Goal: Task Accomplishment & Management: Manage account settings

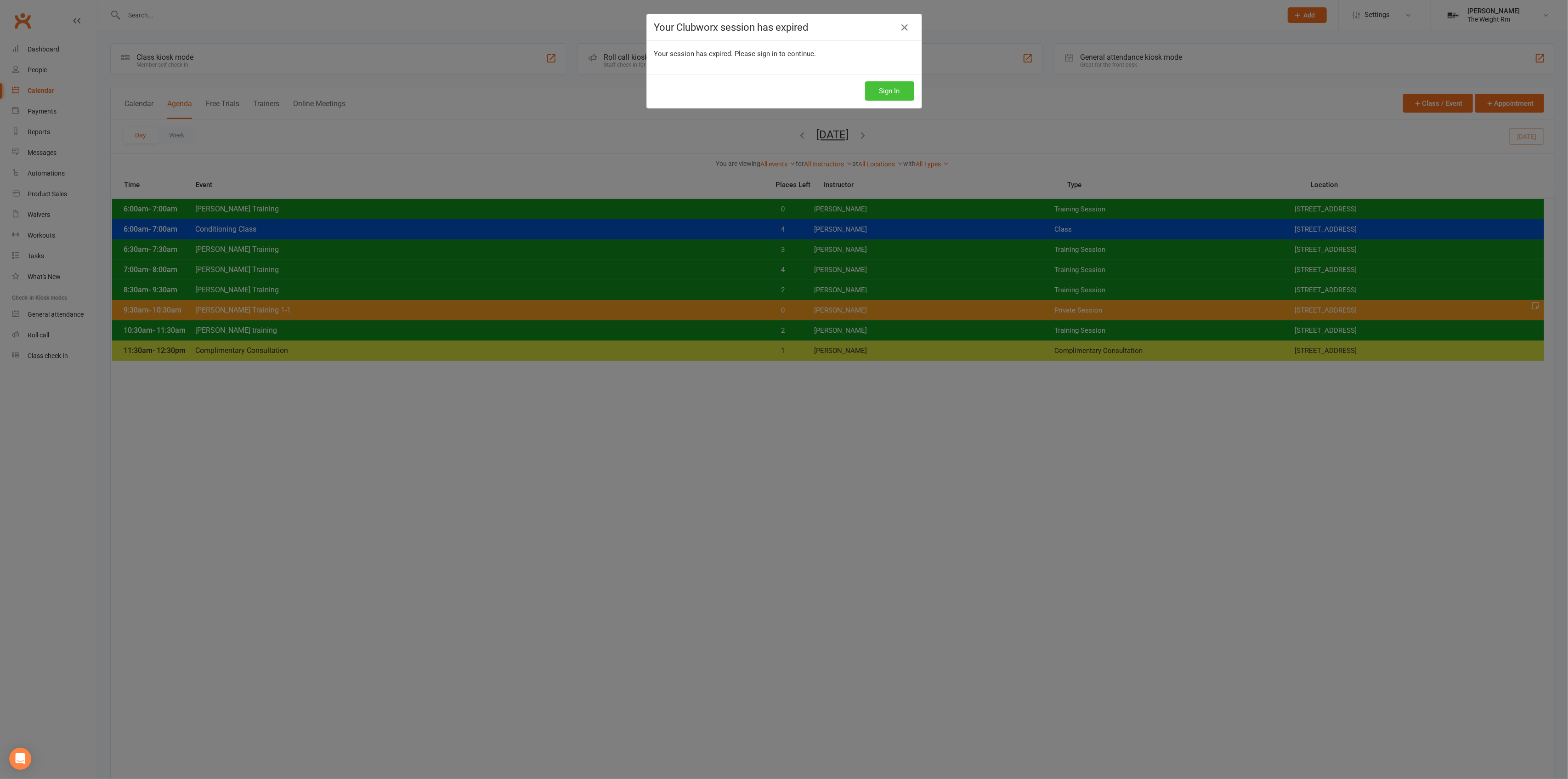
click at [898, 93] on button "Sign In" at bounding box center [889, 91] width 49 height 19
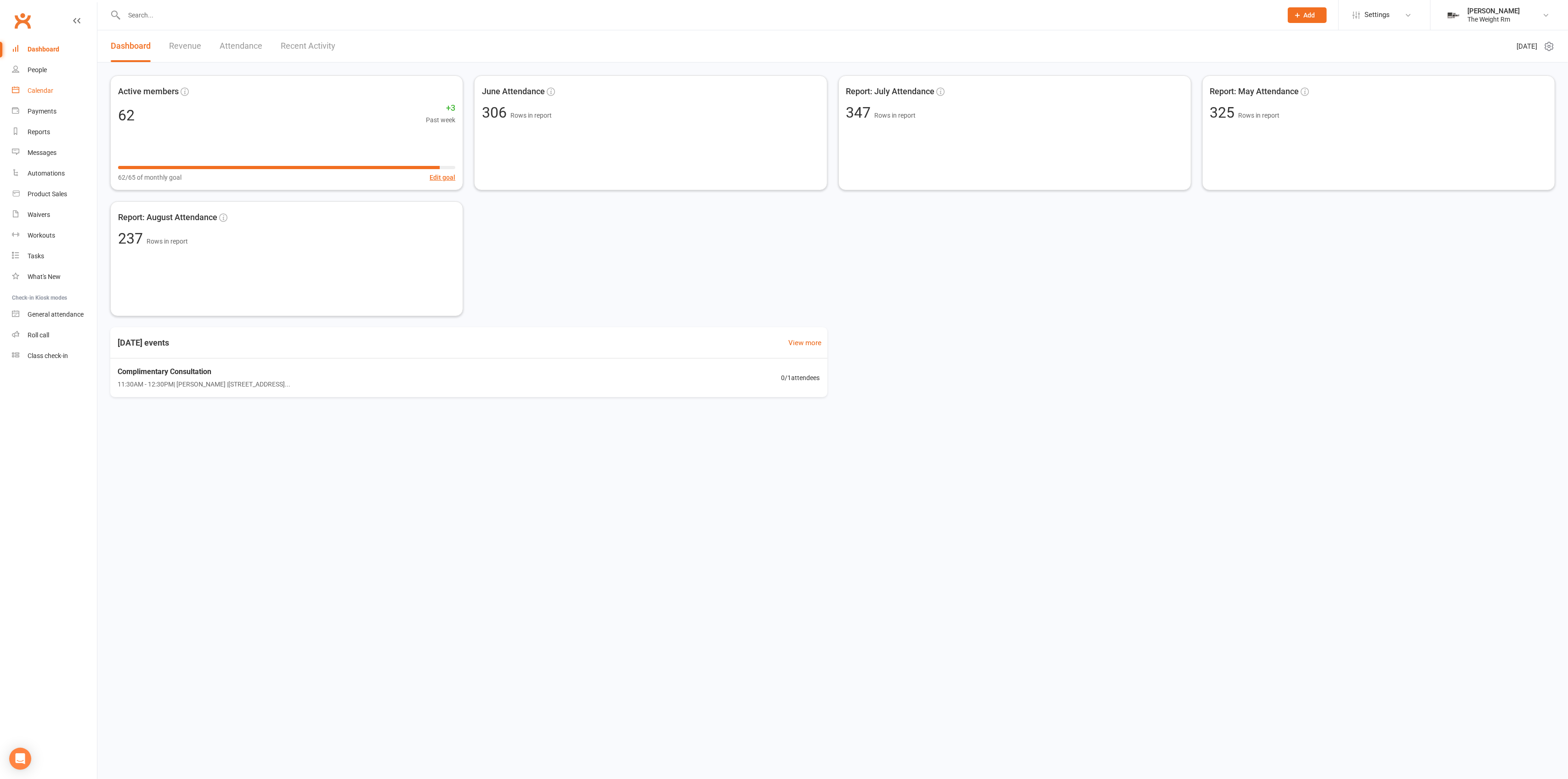
click at [79, 91] on link "Calendar" at bounding box center [55, 91] width 85 height 21
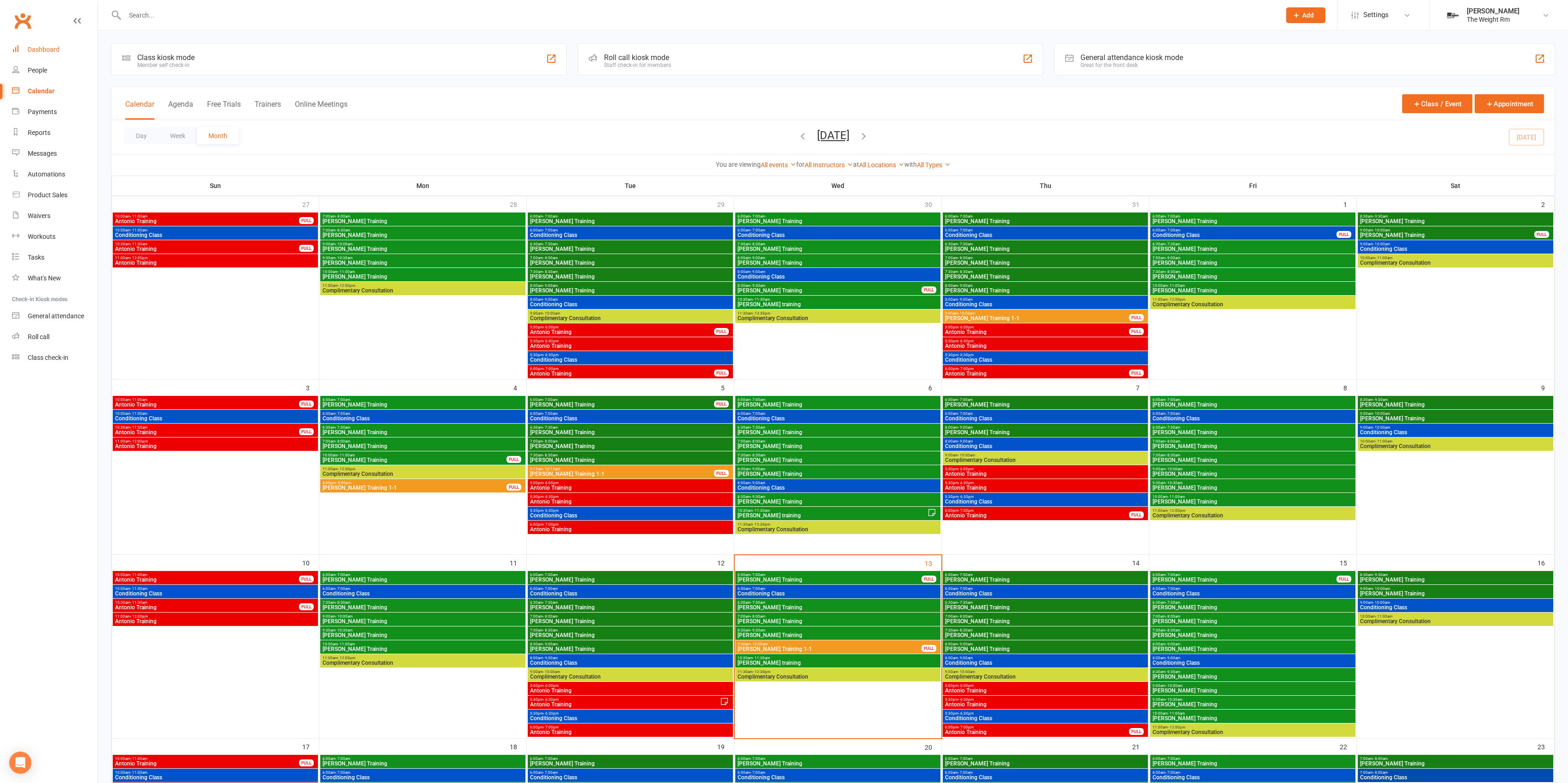
click at [66, 40] on link "Dashboard" at bounding box center [55, 50] width 86 height 21
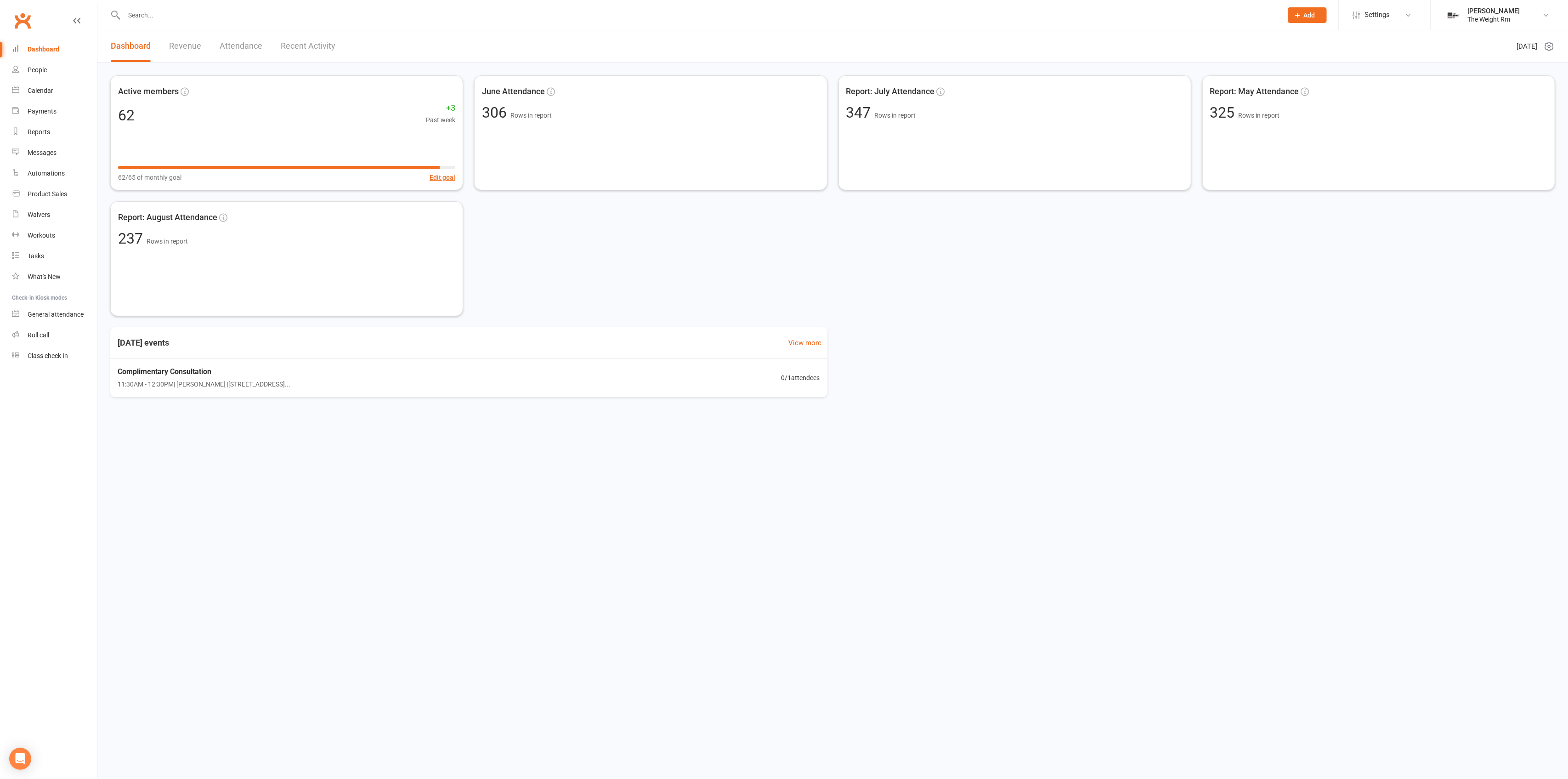
click at [194, 46] on link "Revenue" at bounding box center [185, 46] width 32 height 32
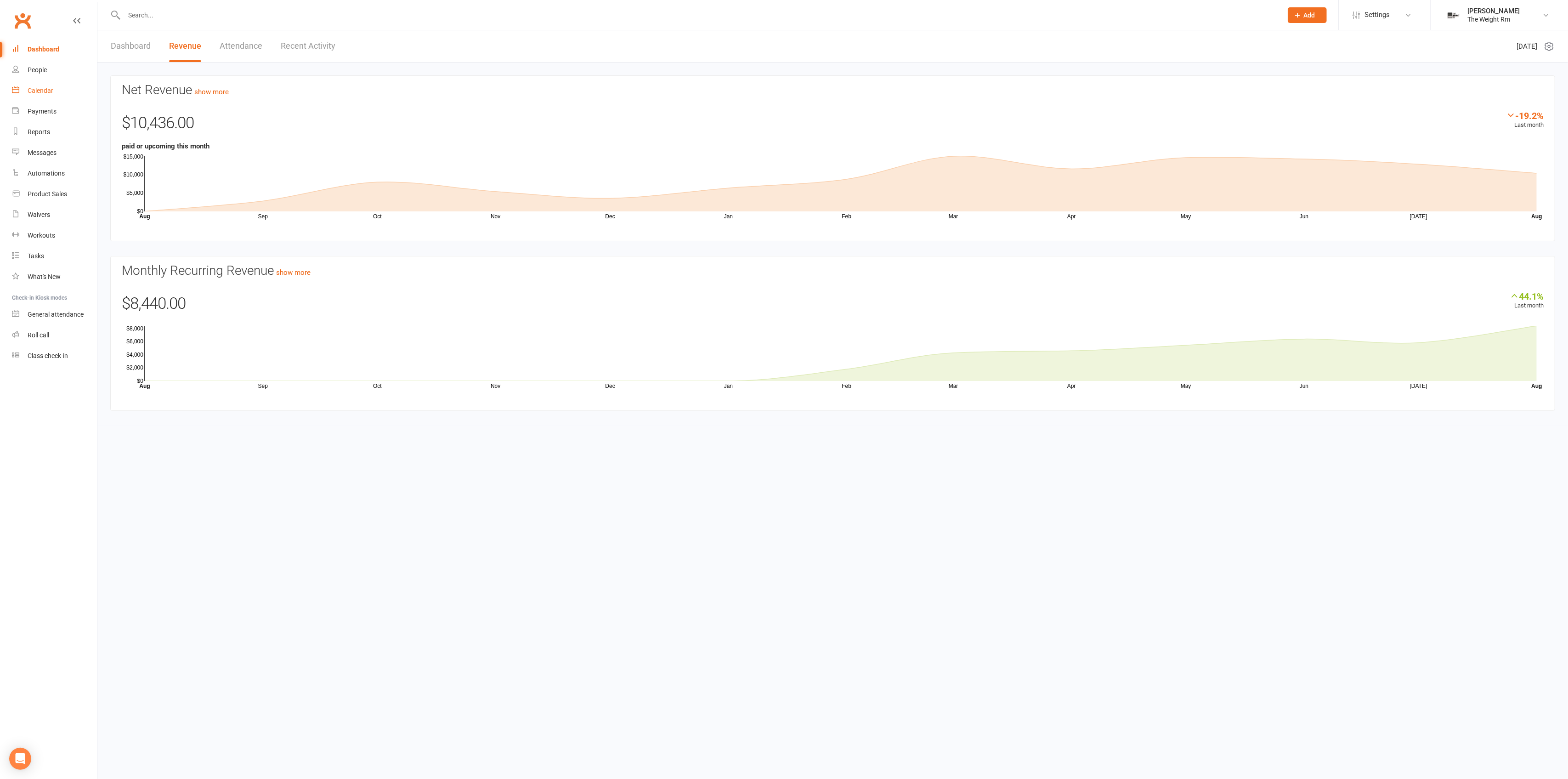
click at [69, 82] on link "Calendar" at bounding box center [55, 91] width 85 height 21
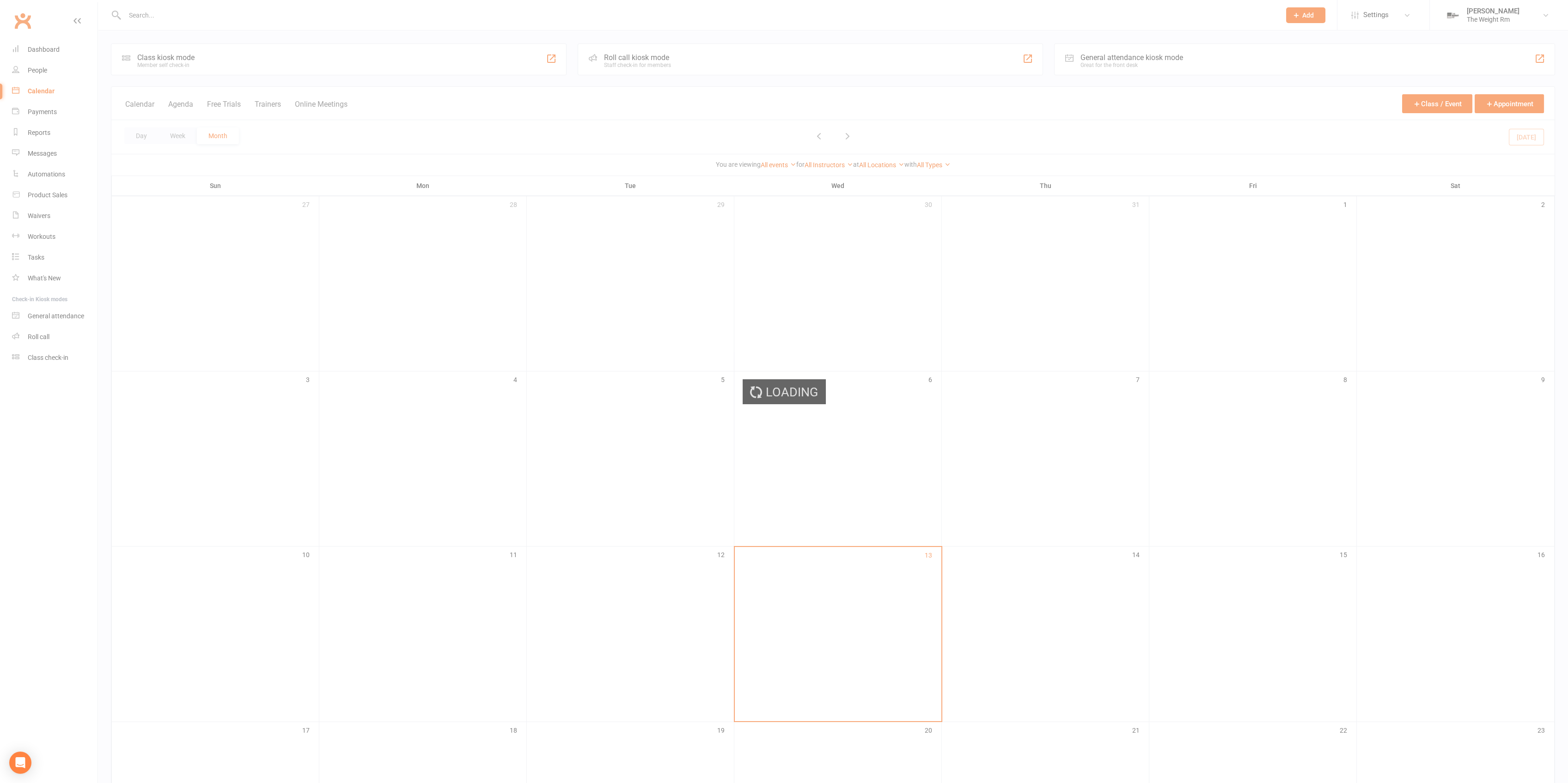
click at [79, 97] on div "Loading" at bounding box center [784, 391] width 1568 height 783
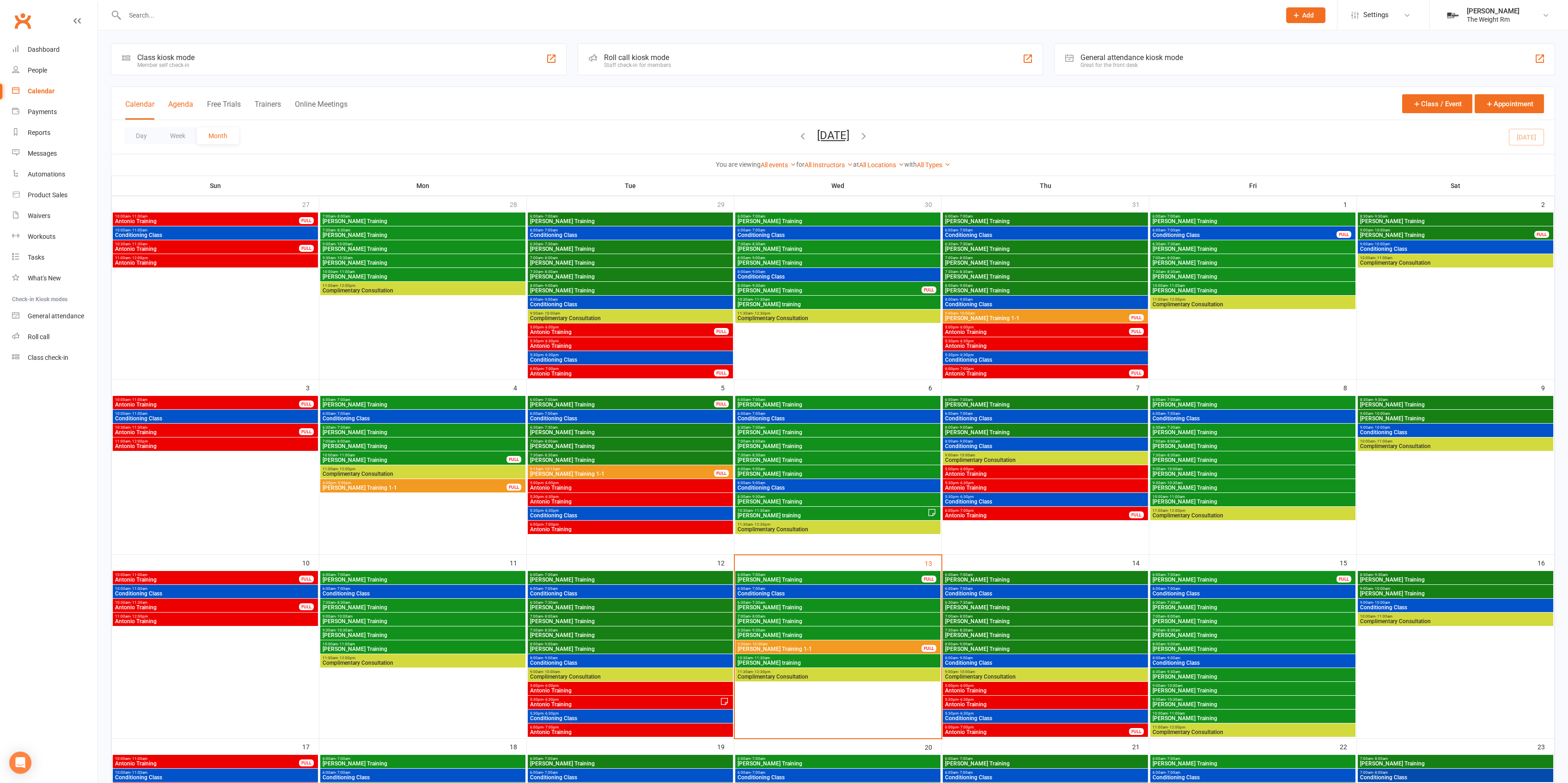
click at [184, 108] on button "Agenda" at bounding box center [181, 110] width 25 height 20
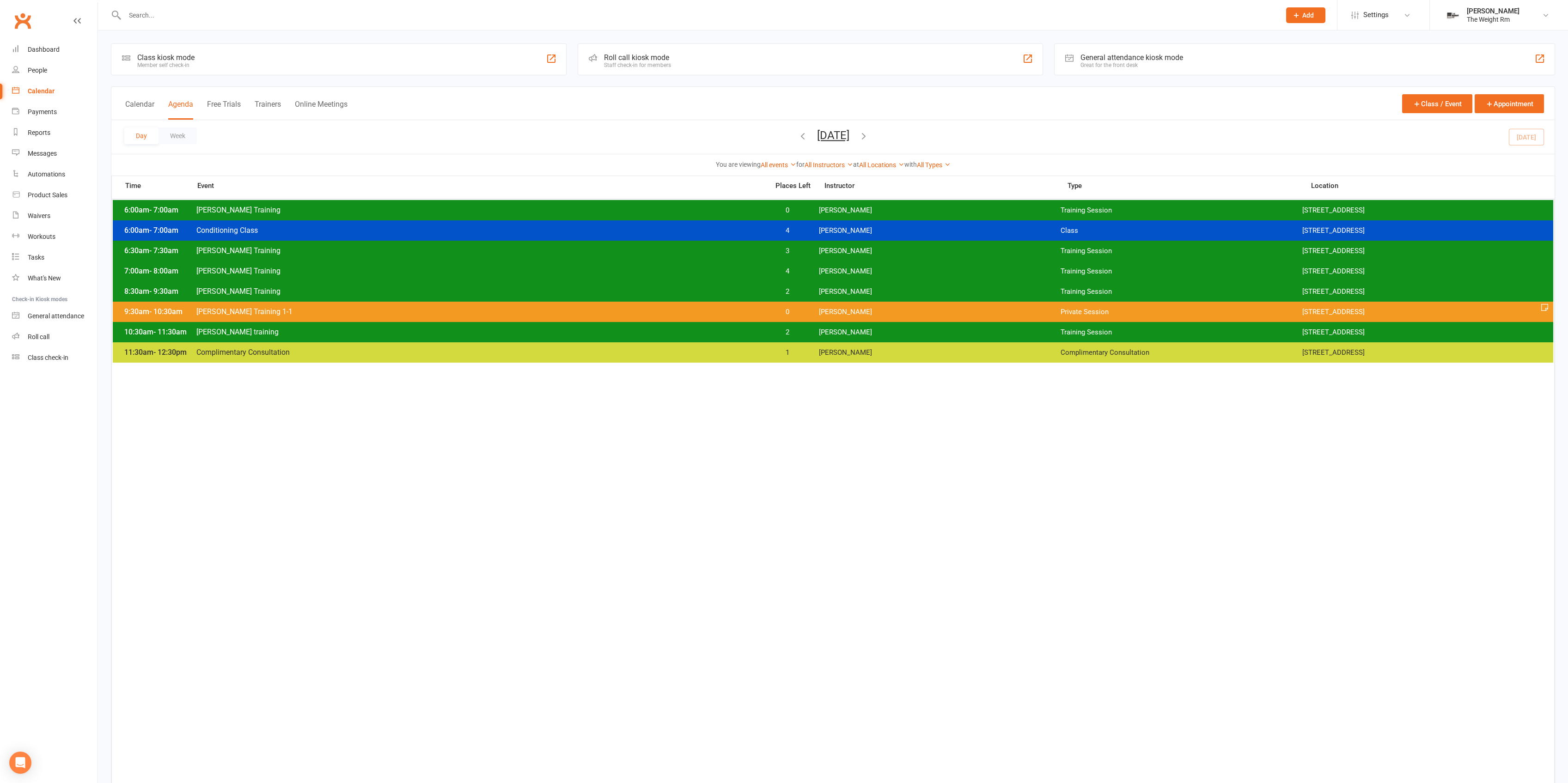
click at [869, 138] on icon "button" at bounding box center [863, 136] width 10 height 10
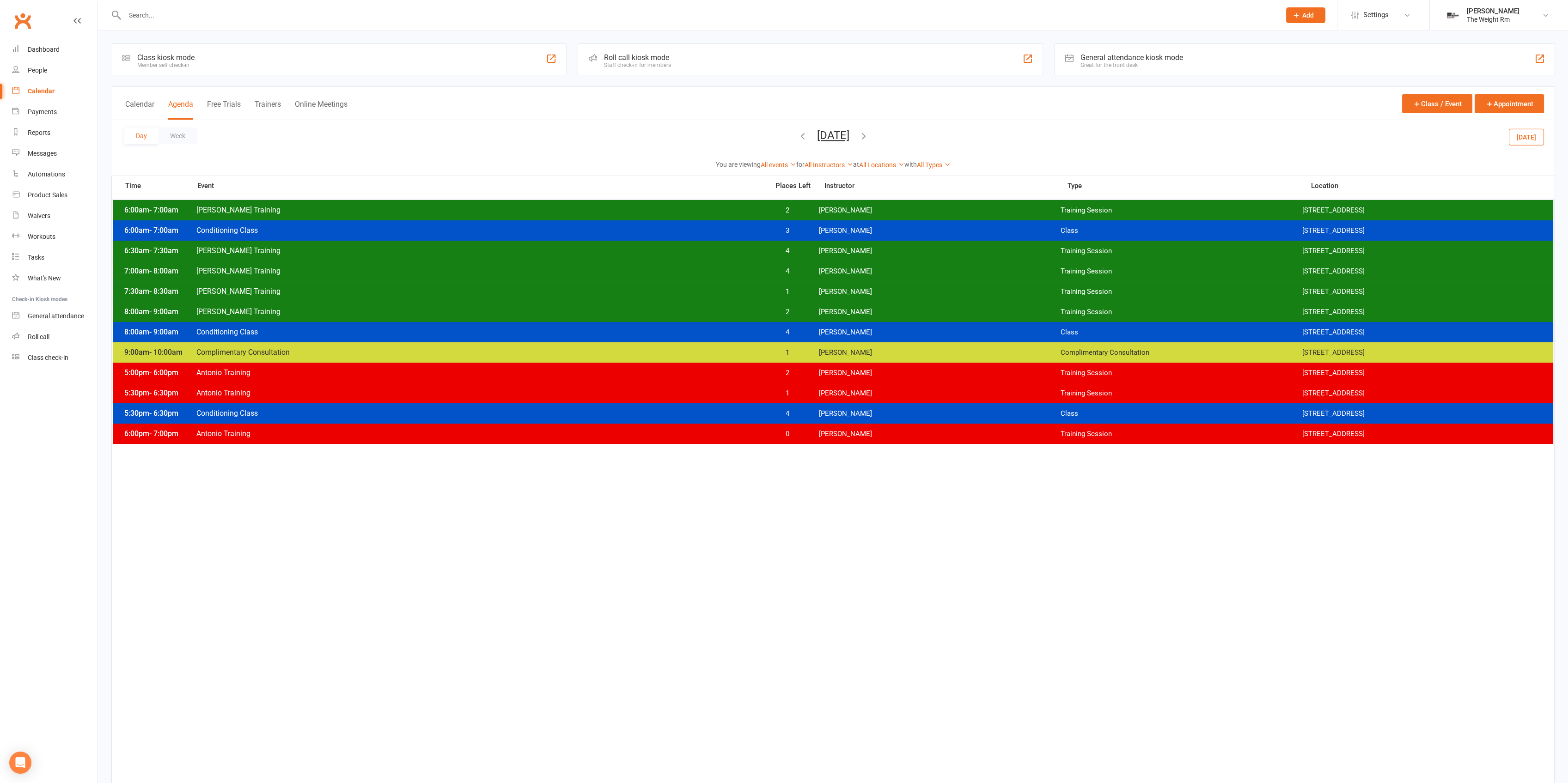
click at [839, 250] on span "[PERSON_NAME]" at bounding box center [939, 251] width 242 height 9
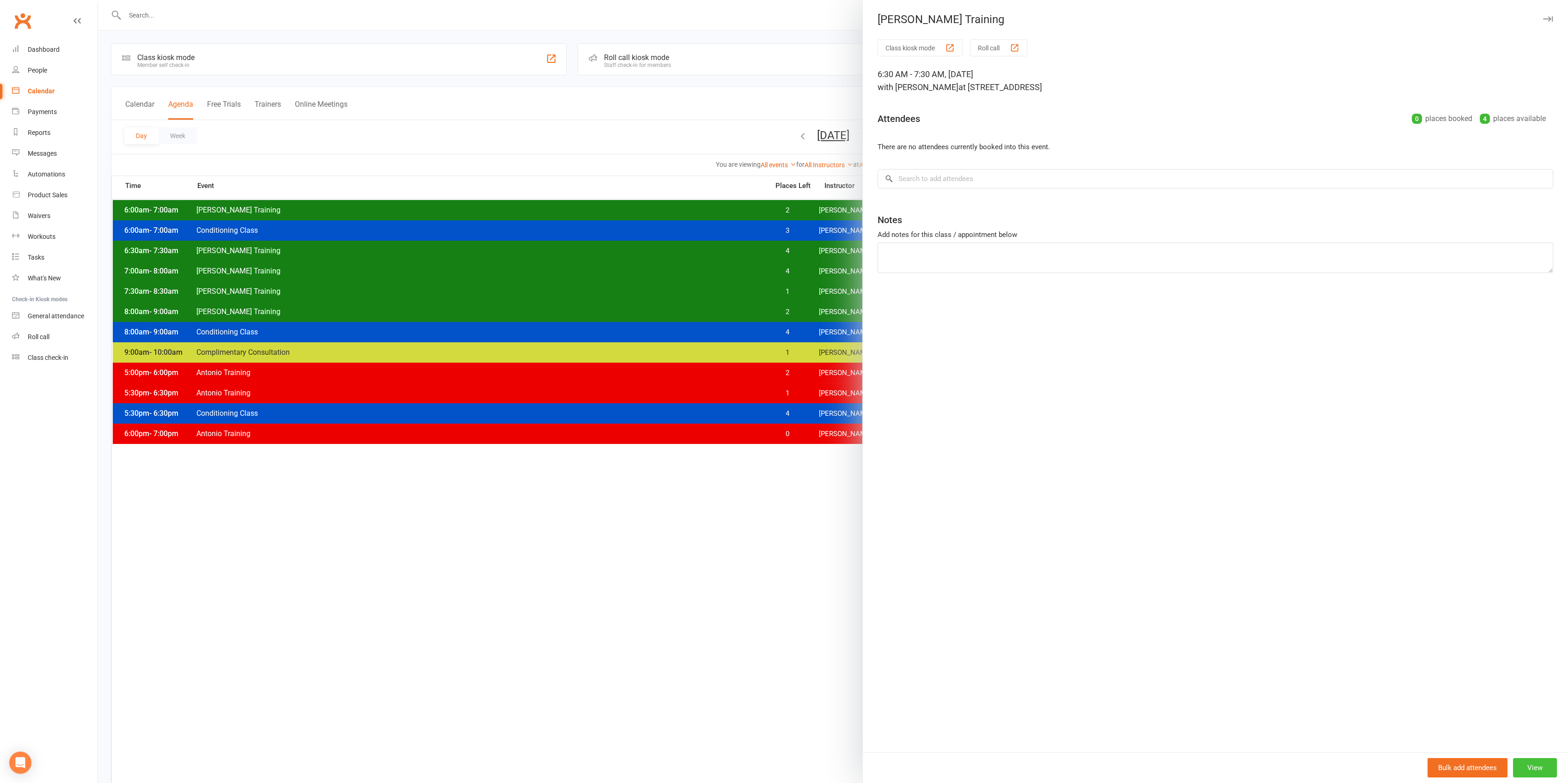
click at [1531, 763] on button "View" at bounding box center [1535, 768] width 44 height 20
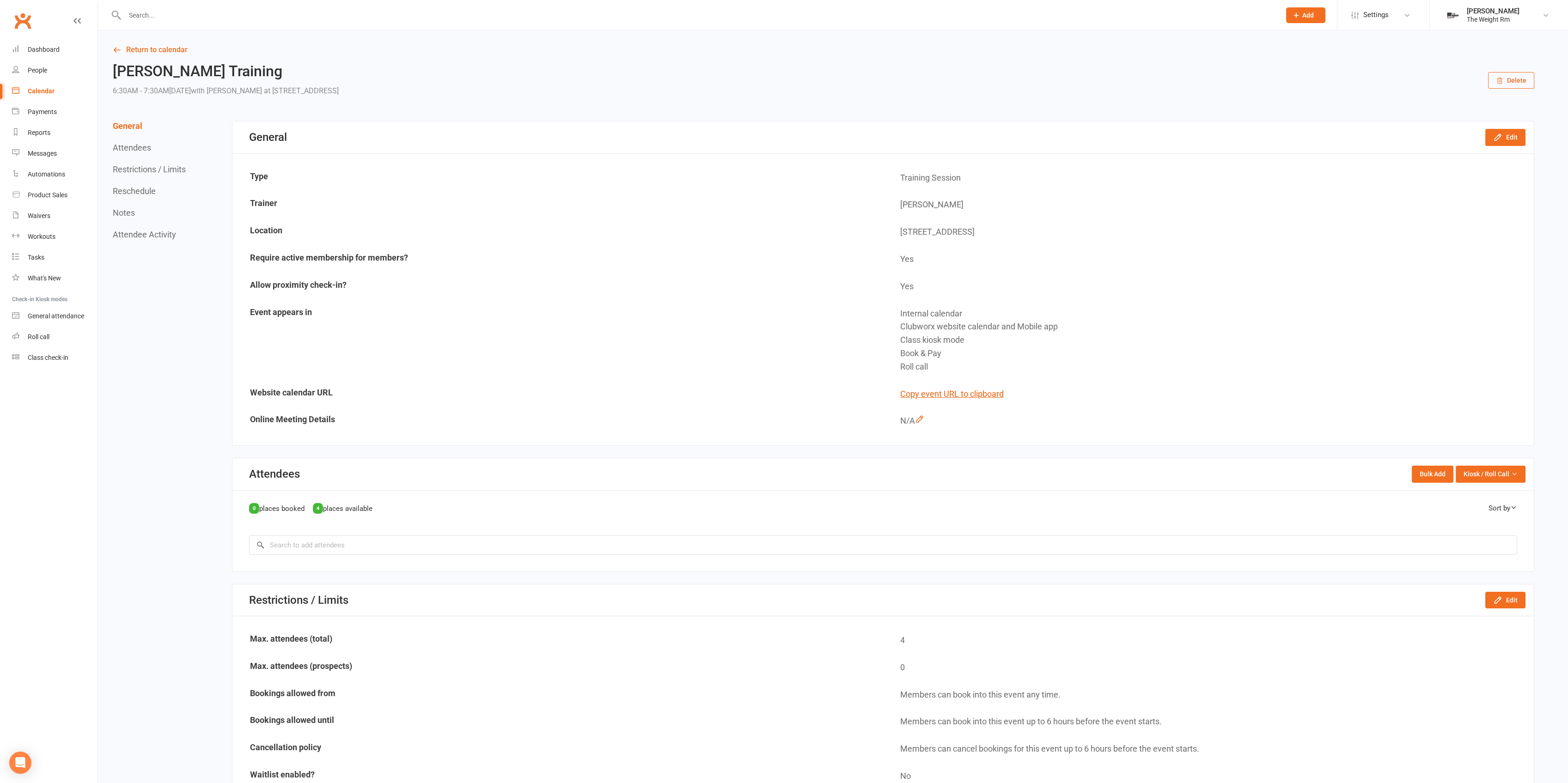
click at [1499, 82] on icon "button" at bounding box center [1499, 81] width 7 height 7
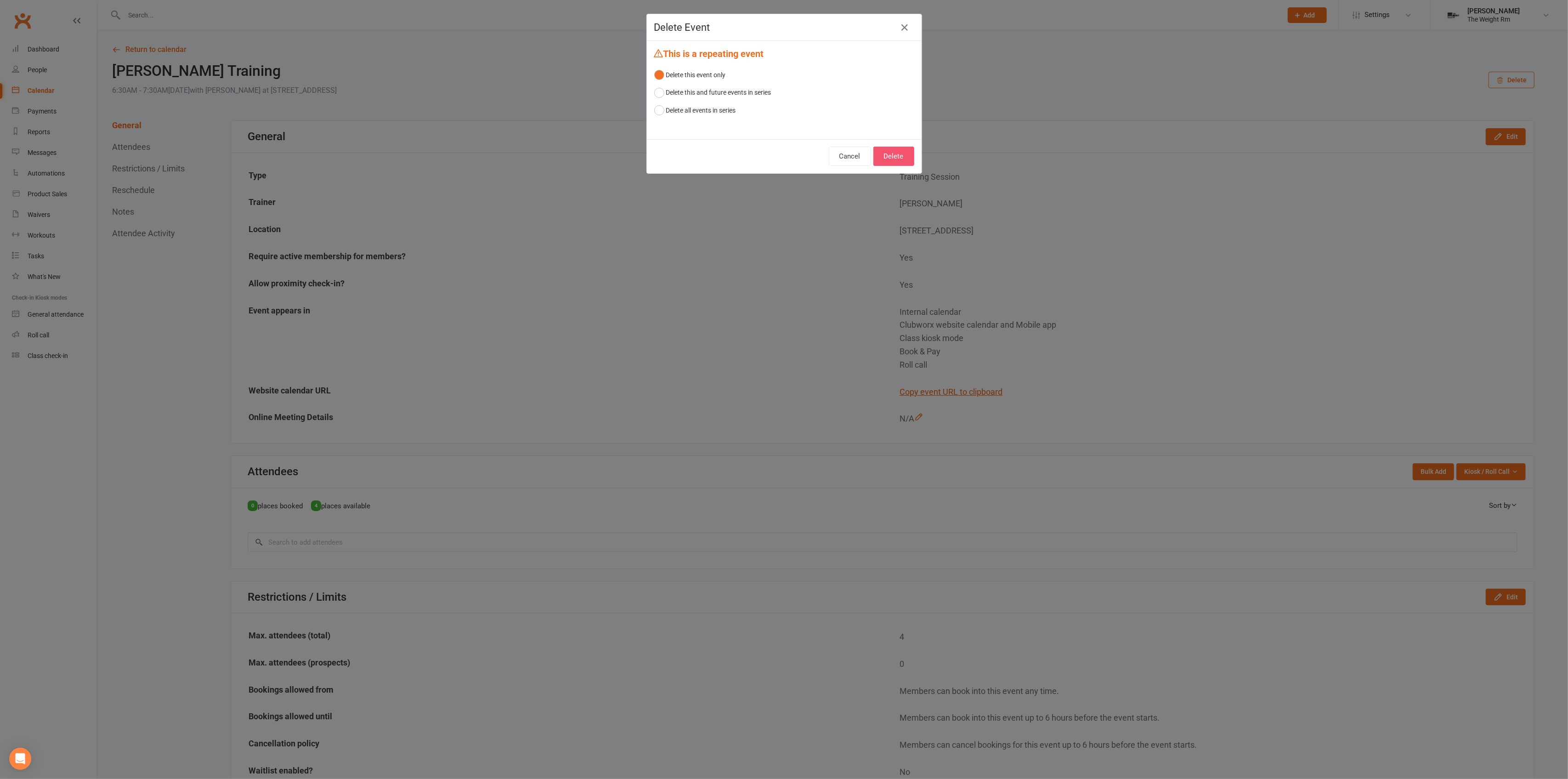
click at [897, 157] on button "Delete" at bounding box center [894, 157] width 41 height 19
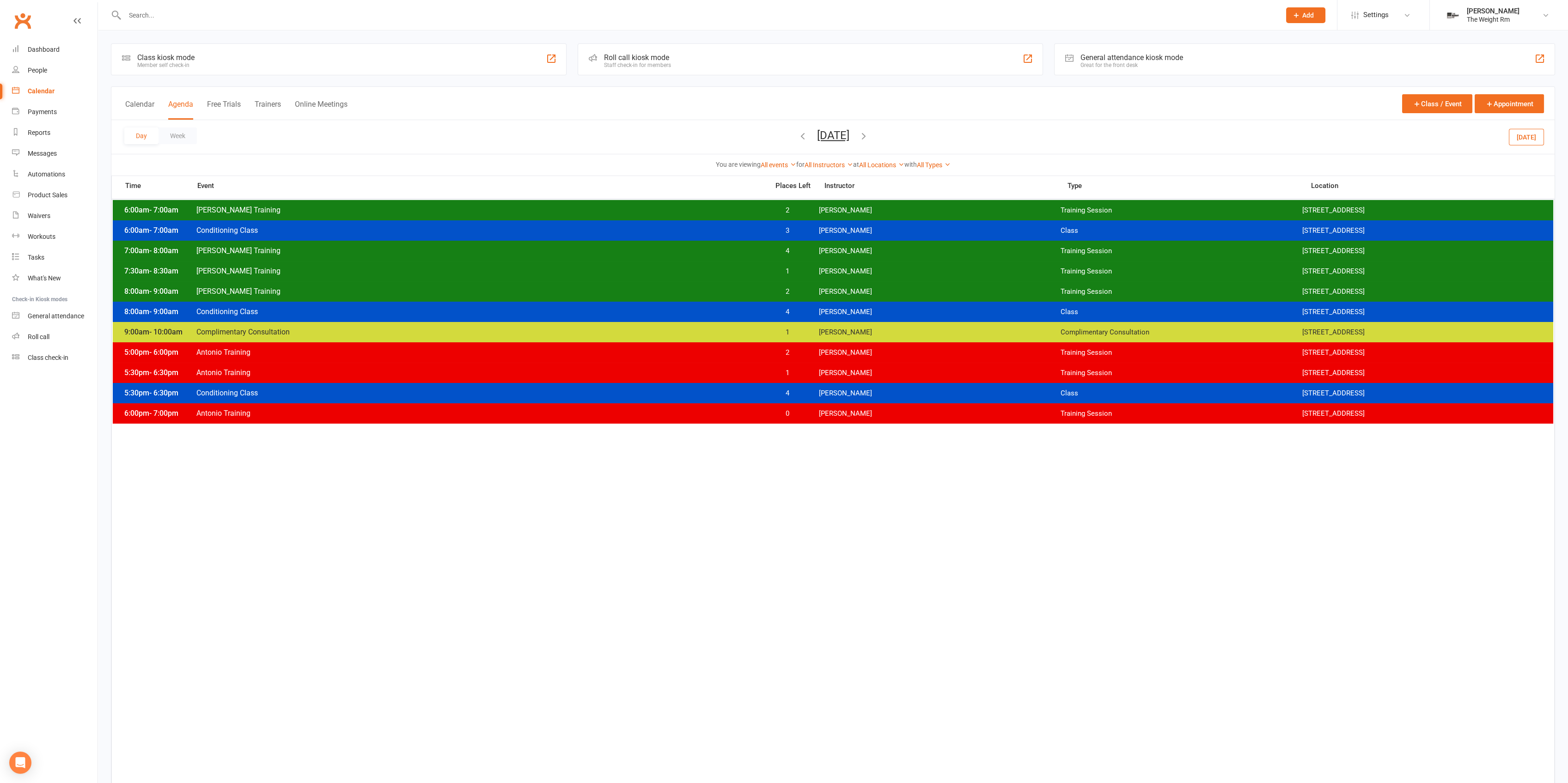
click at [453, 251] on span "[PERSON_NAME] Training" at bounding box center [479, 250] width 568 height 9
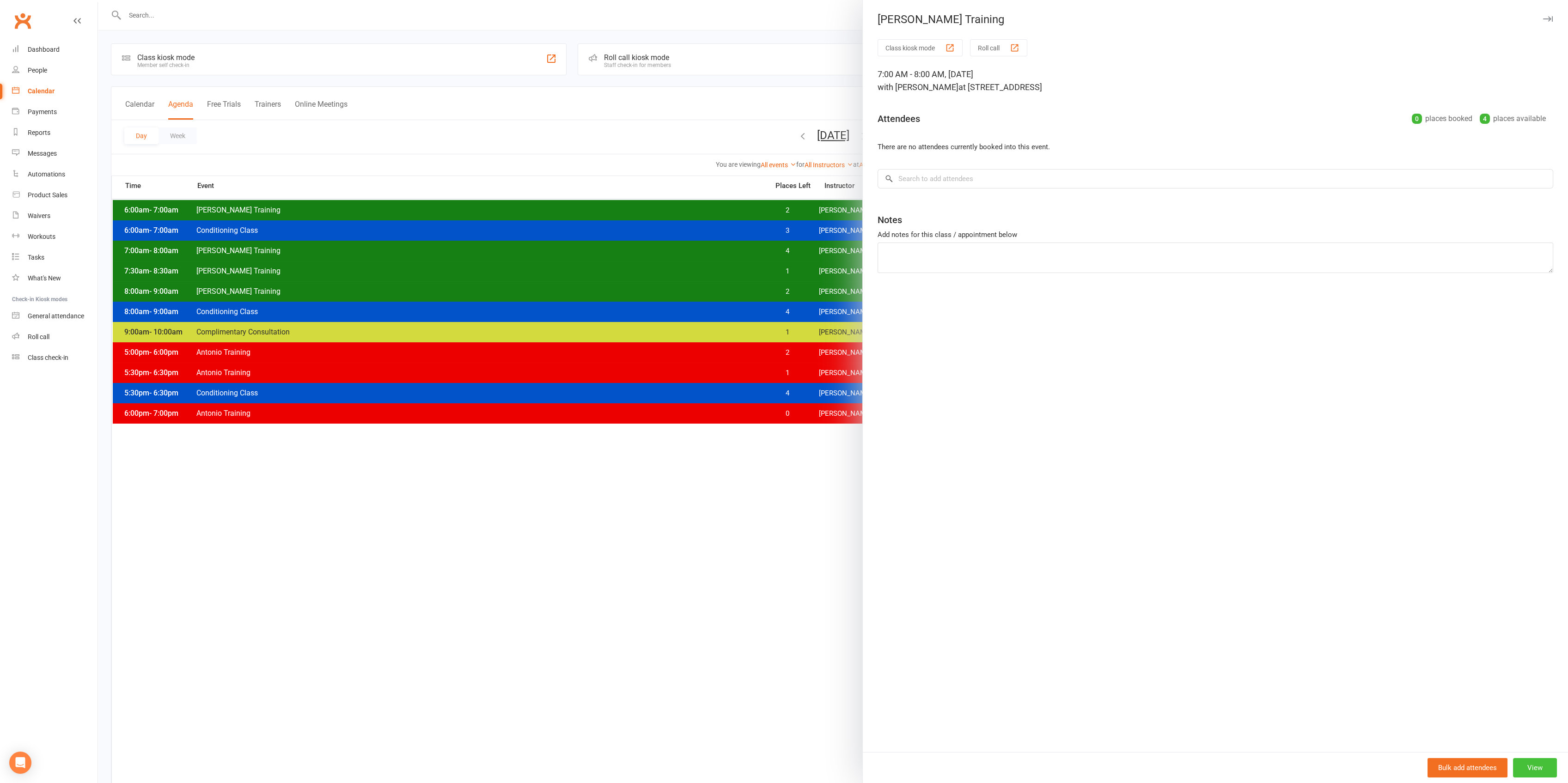
click at [1528, 759] on button "View" at bounding box center [1535, 768] width 44 height 20
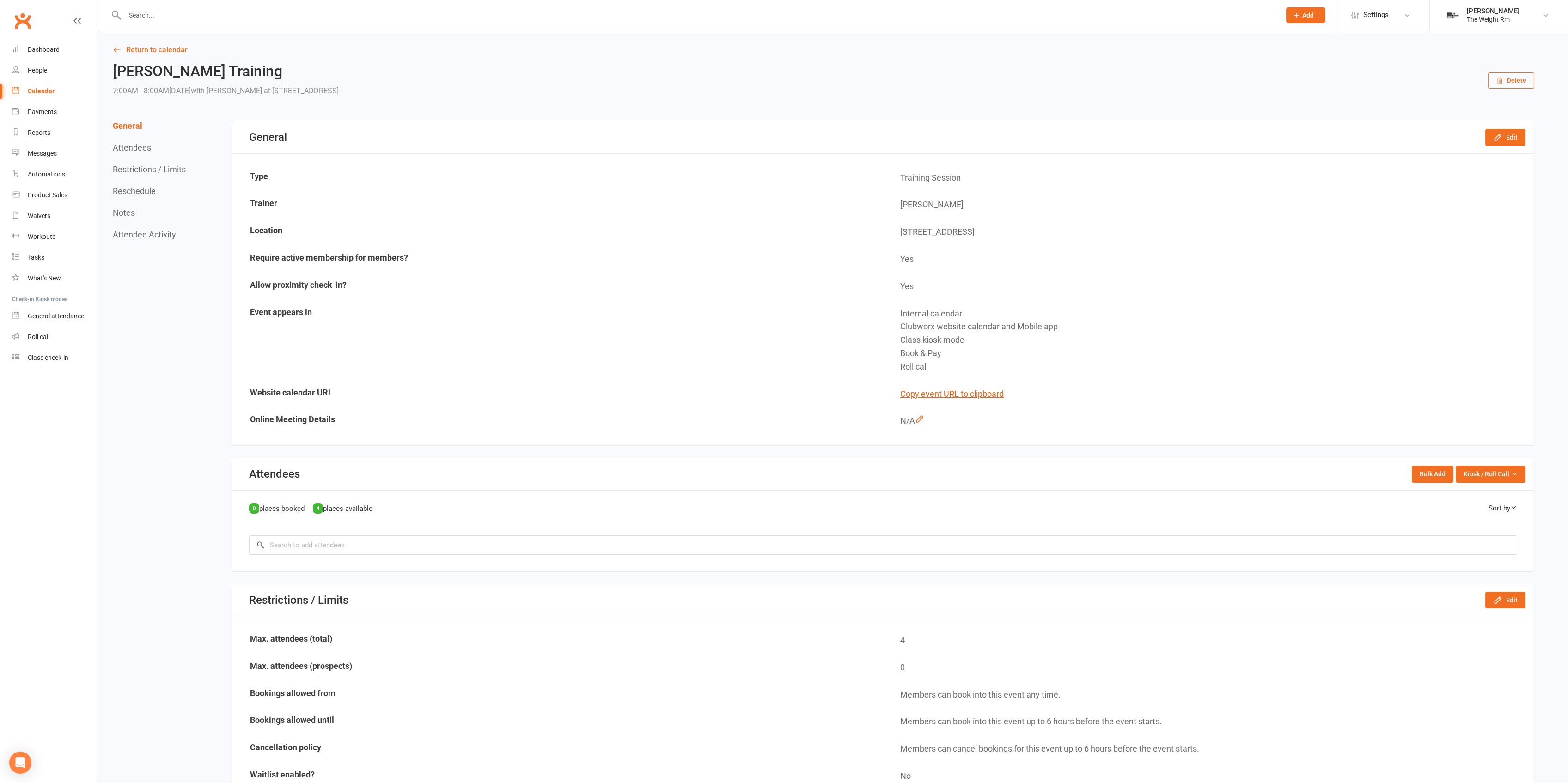
click at [1521, 78] on button "Delete" at bounding box center [1510, 80] width 46 height 17
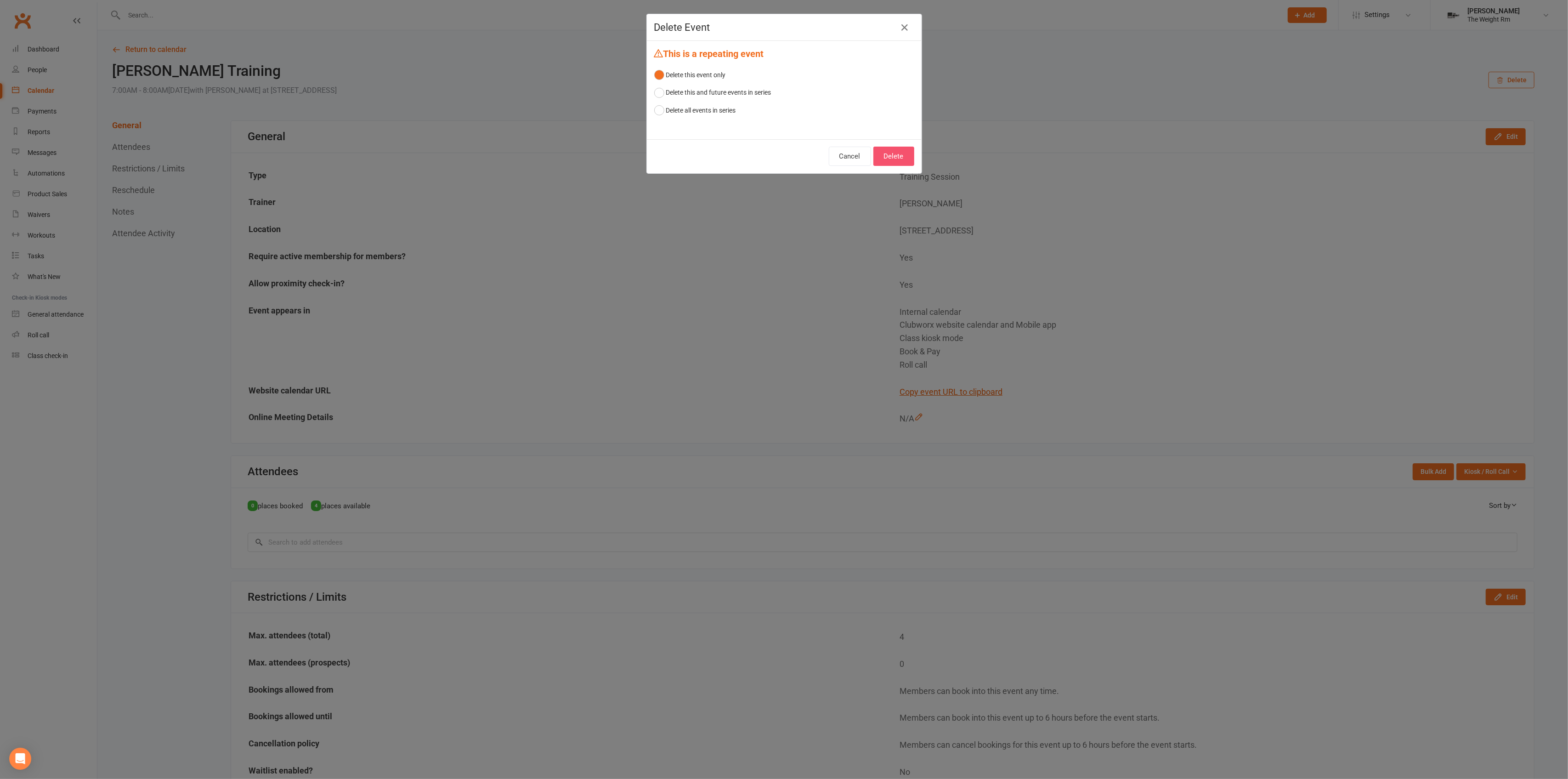
click at [882, 153] on button "Delete" at bounding box center [894, 157] width 41 height 19
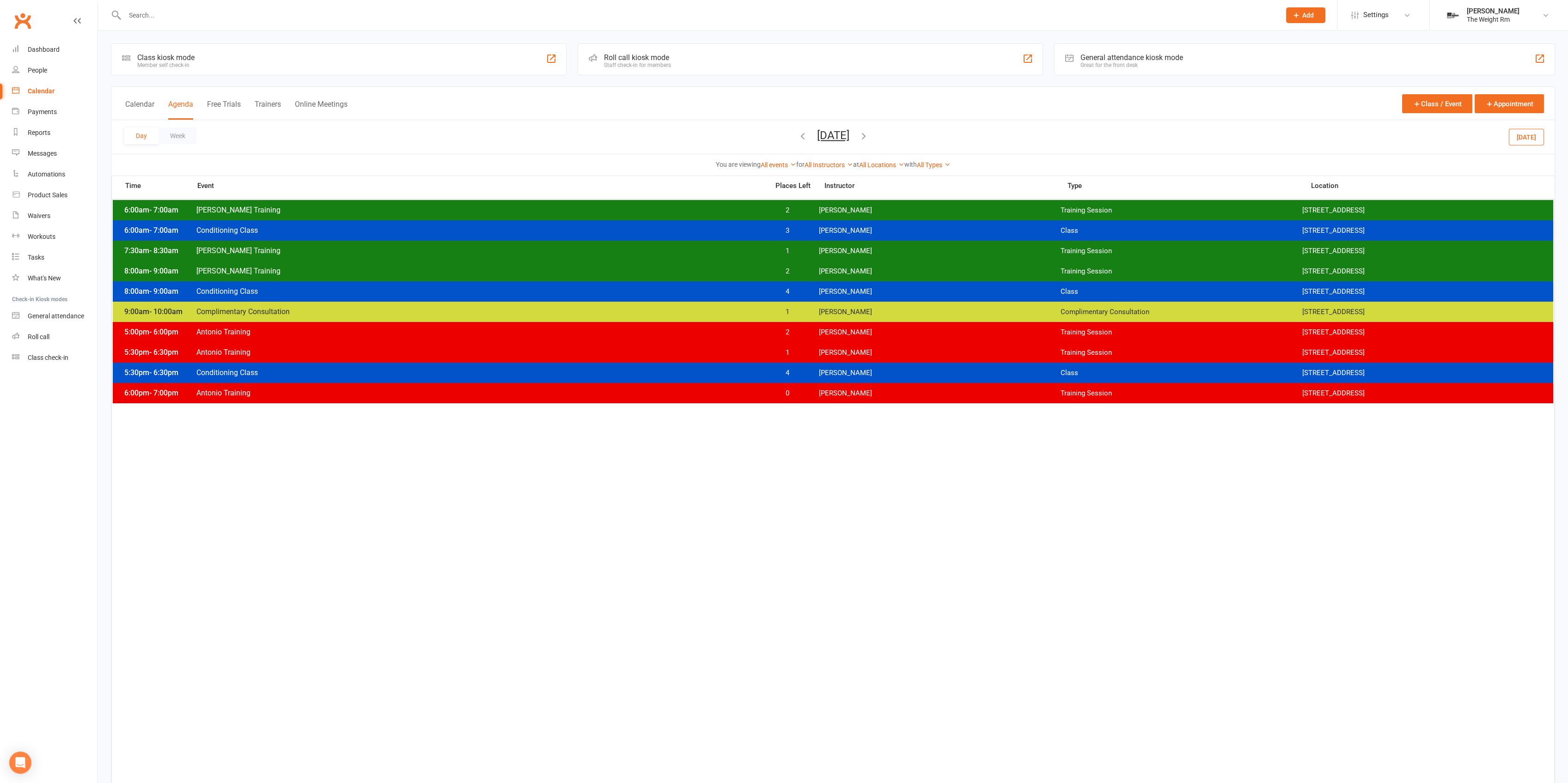
click at [819, 272] on span "[PERSON_NAME]" at bounding box center [939, 271] width 242 height 9
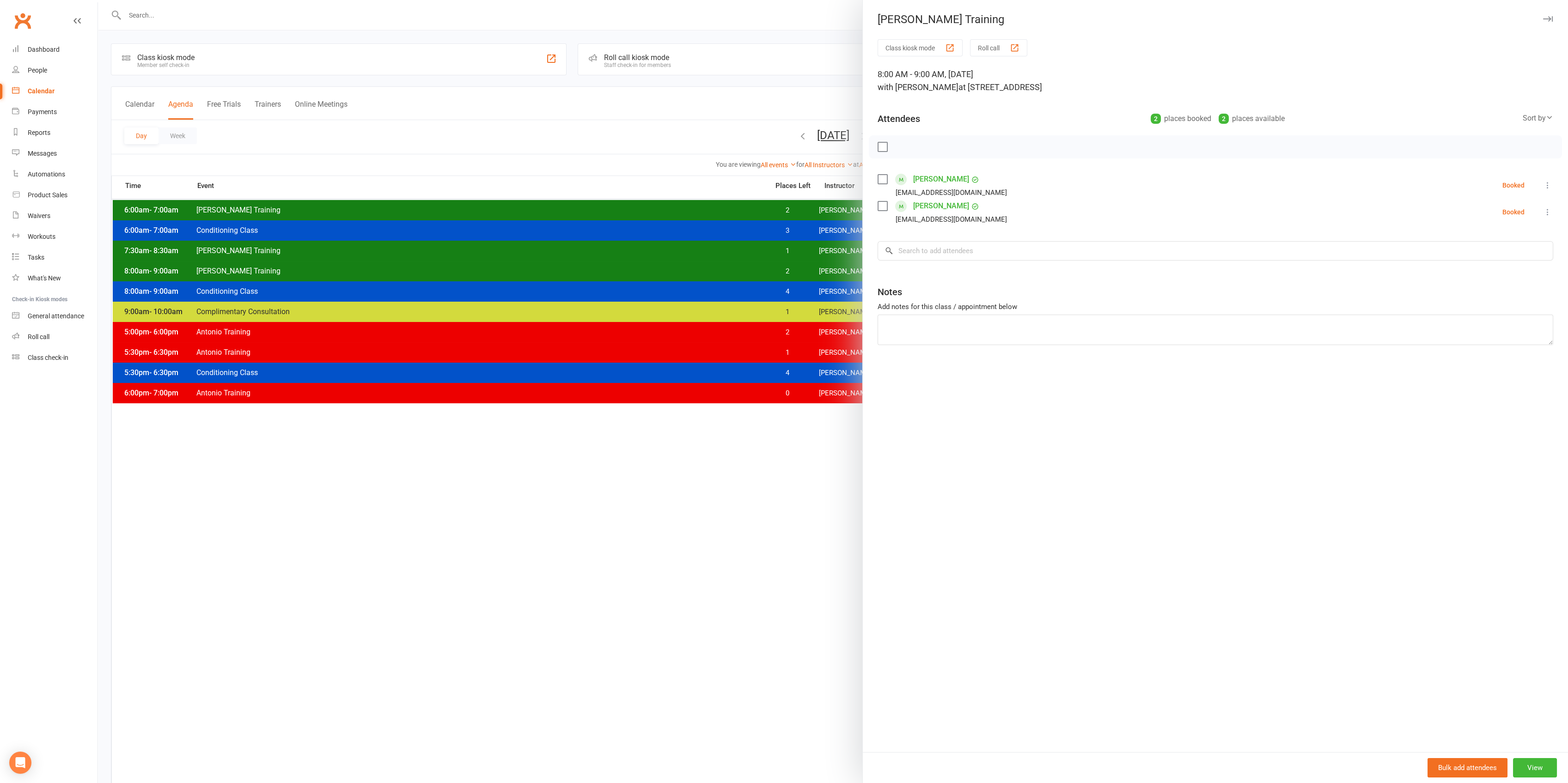
click at [797, 272] on div at bounding box center [833, 391] width 1470 height 783
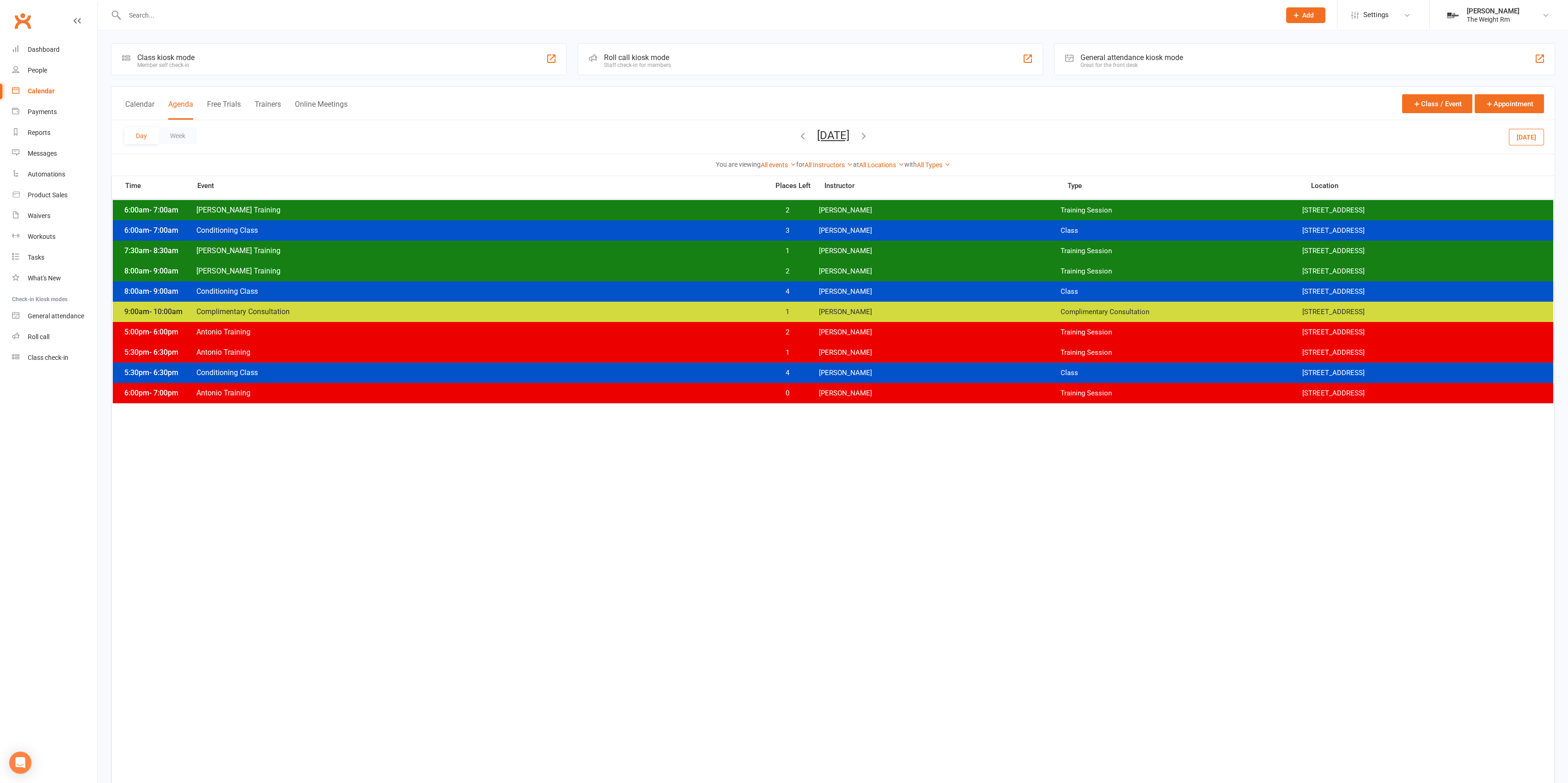
click at [800, 252] on span "1" at bounding box center [787, 251] width 48 height 9
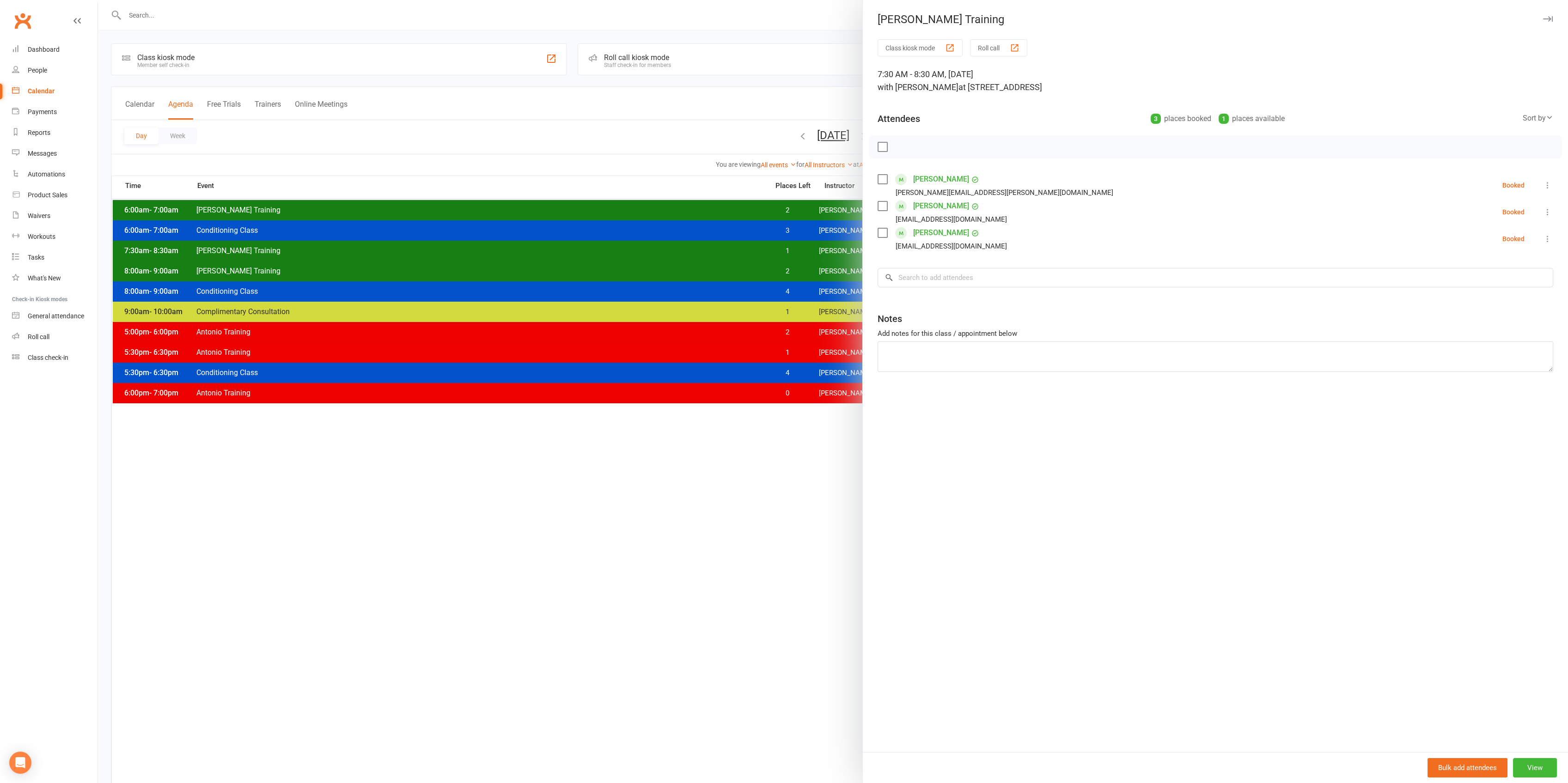
click at [800, 252] on div at bounding box center [833, 391] width 1470 height 783
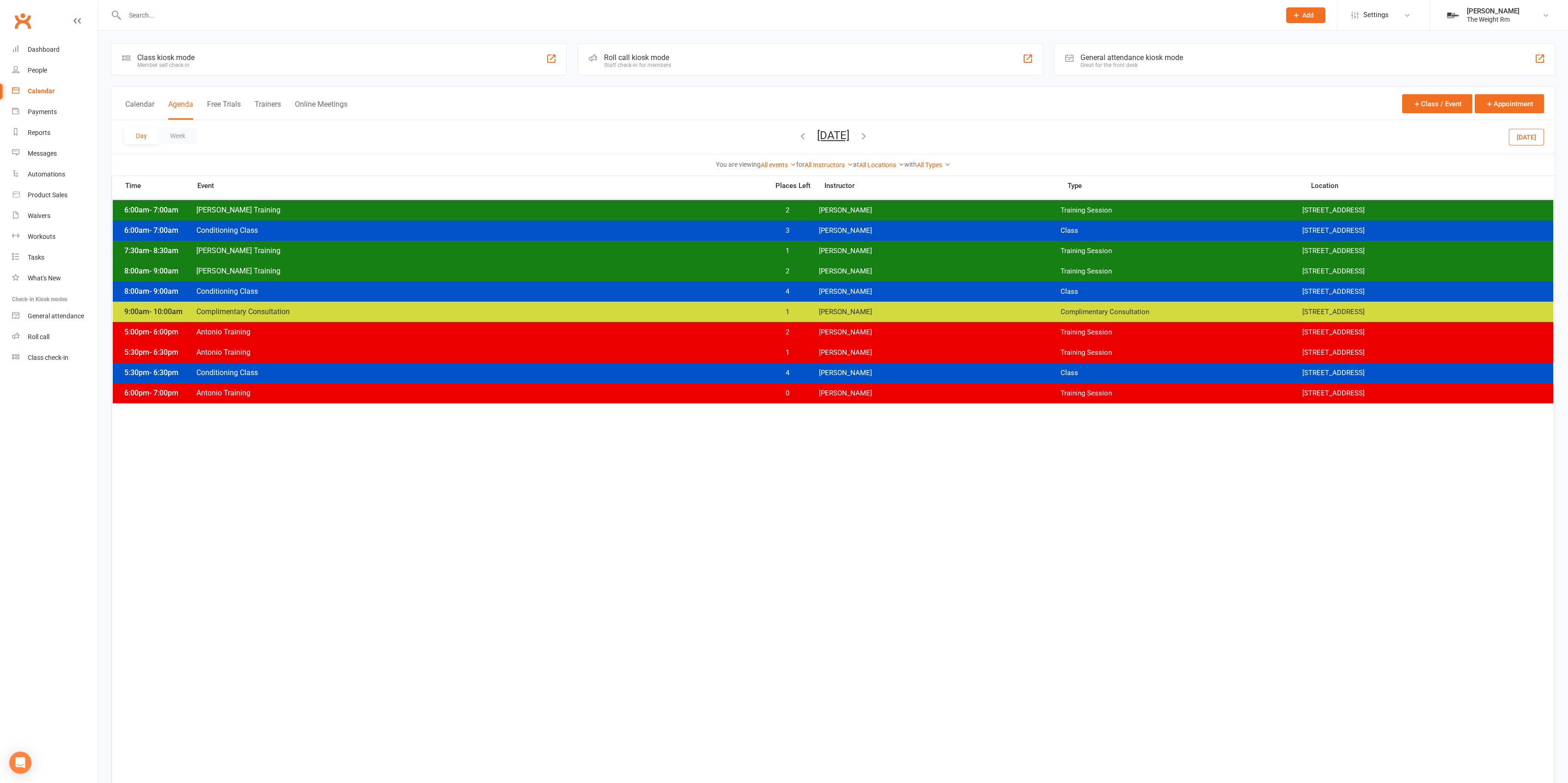
click at [817, 214] on div "6:00am - 7:00am Clayton Training 2 Clayton Moore Training Session 2531 W. 237th…" at bounding box center [833, 210] width 1441 height 20
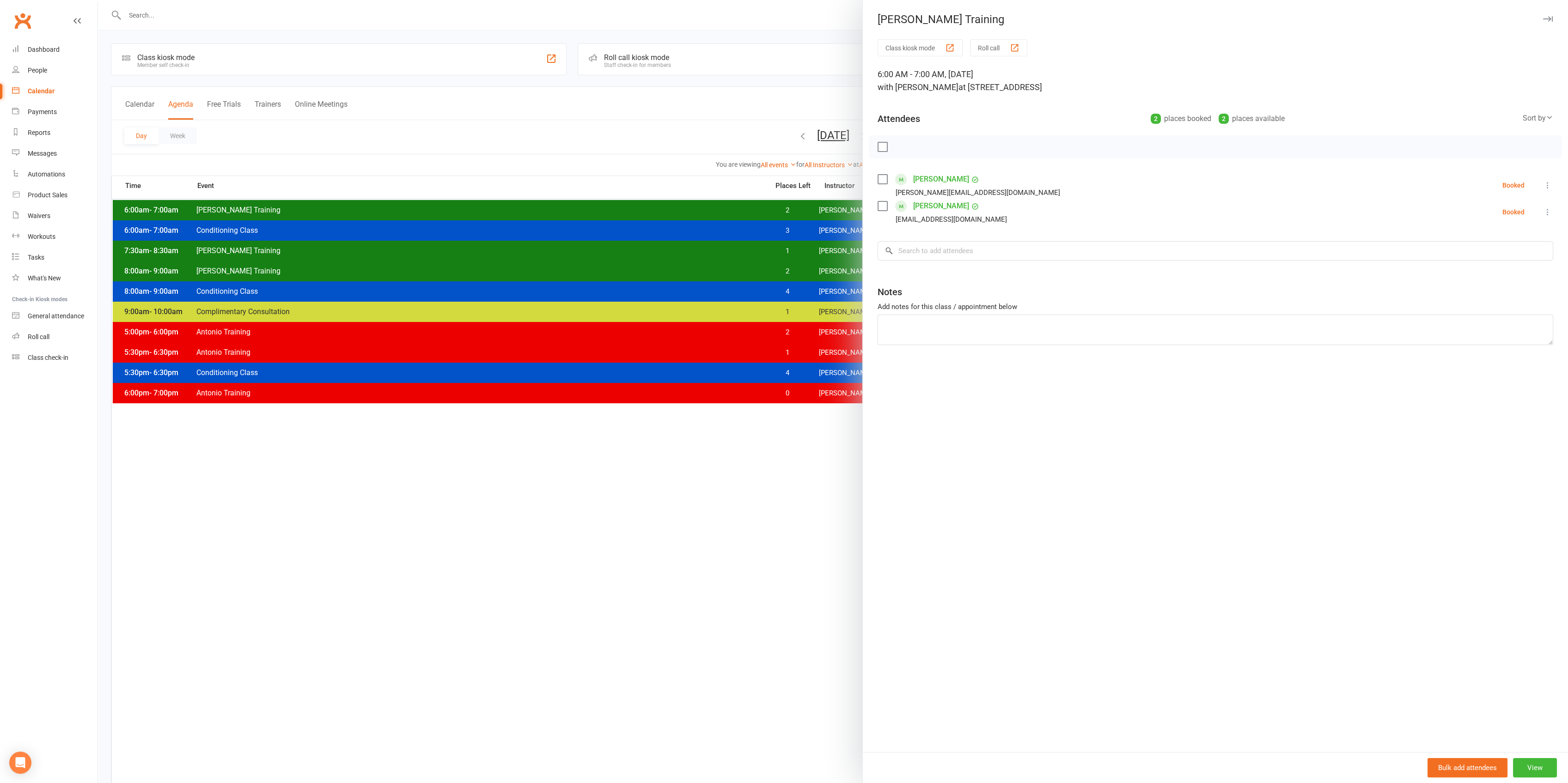
click at [806, 211] on div at bounding box center [833, 391] width 1470 height 783
